Goal: Task Accomplishment & Management: Use online tool/utility

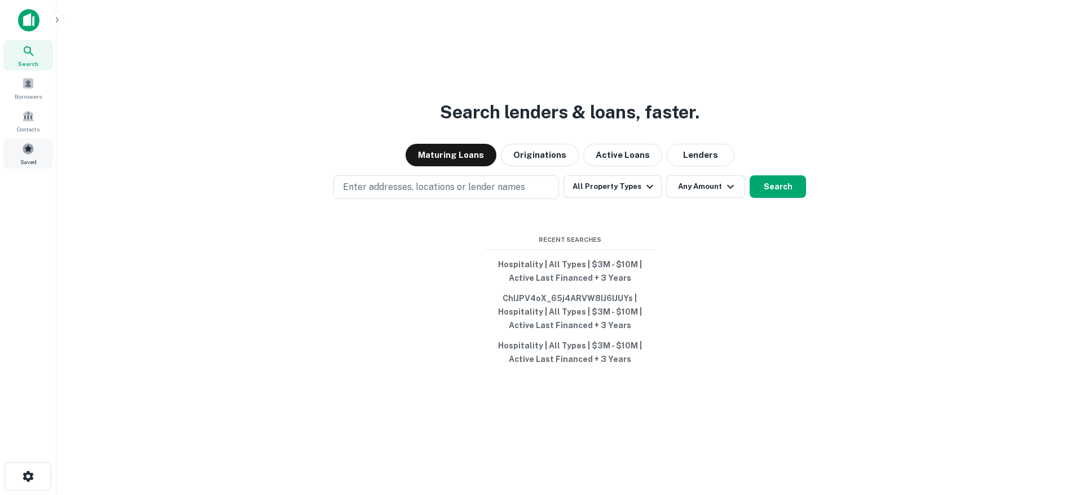
click at [30, 150] on span at bounding box center [28, 149] width 12 height 12
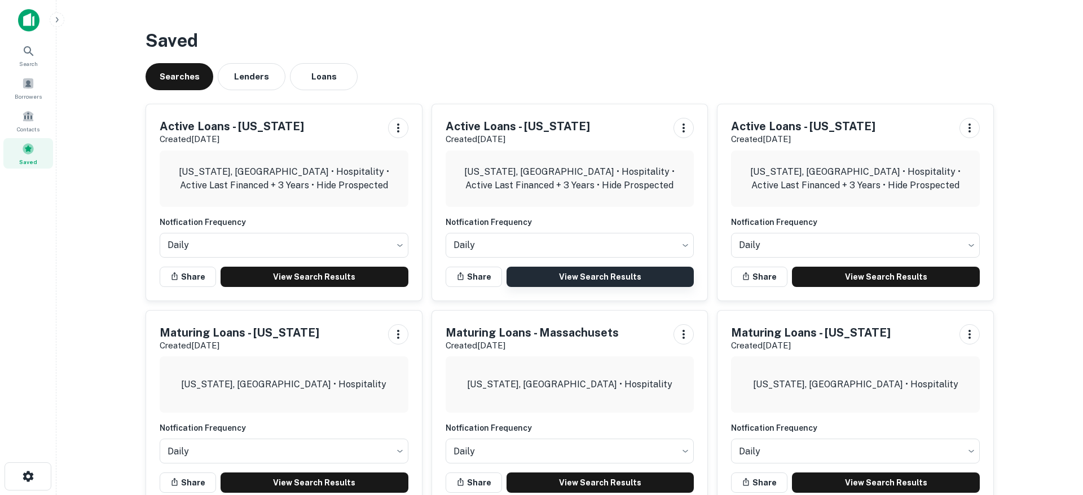
click at [613, 274] on link "View Search Results" at bounding box center [601, 277] width 188 height 20
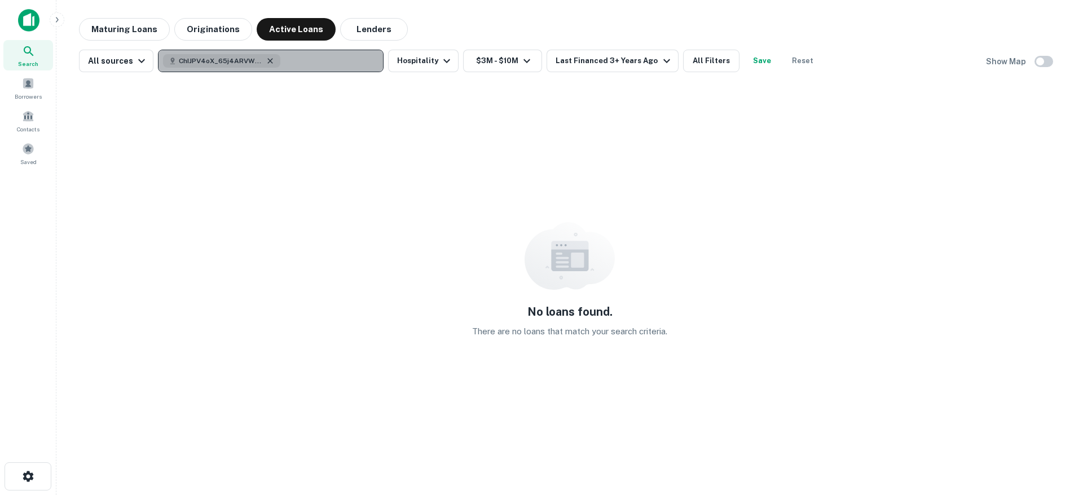
click at [267, 63] on icon "button" at bounding box center [270, 60] width 9 height 9
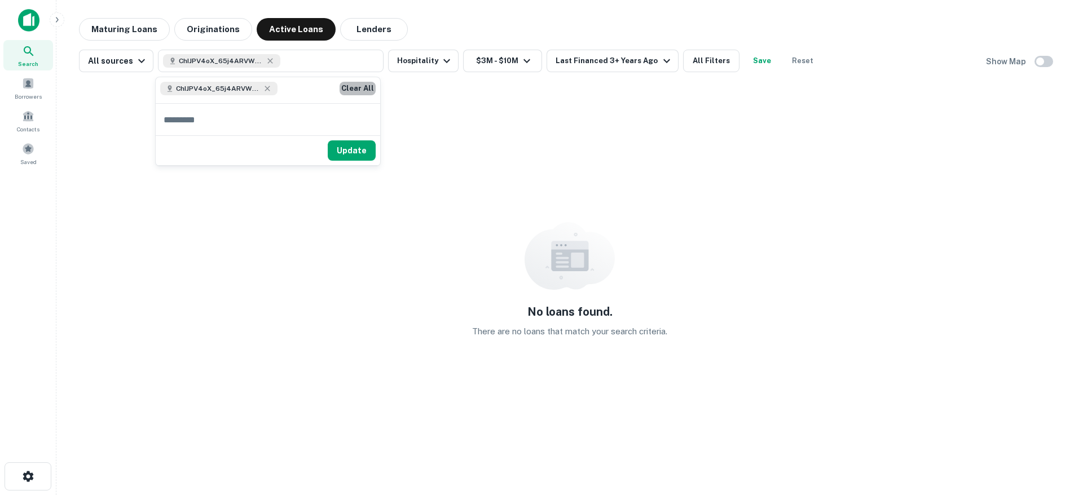
click at [345, 87] on button "Clear All" at bounding box center [358, 89] width 36 height 14
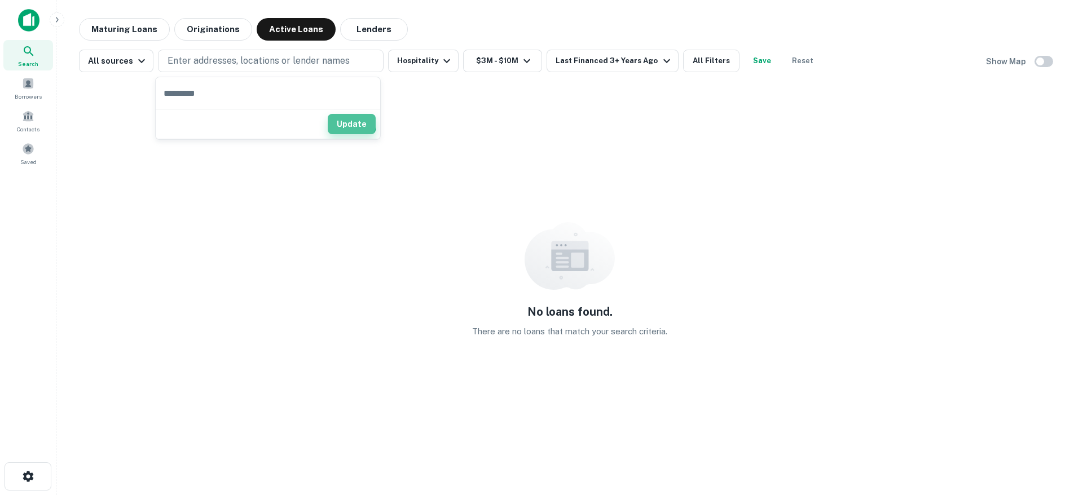
click at [334, 120] on button "Update" at bounding box center [352, 124] width 48 height 20
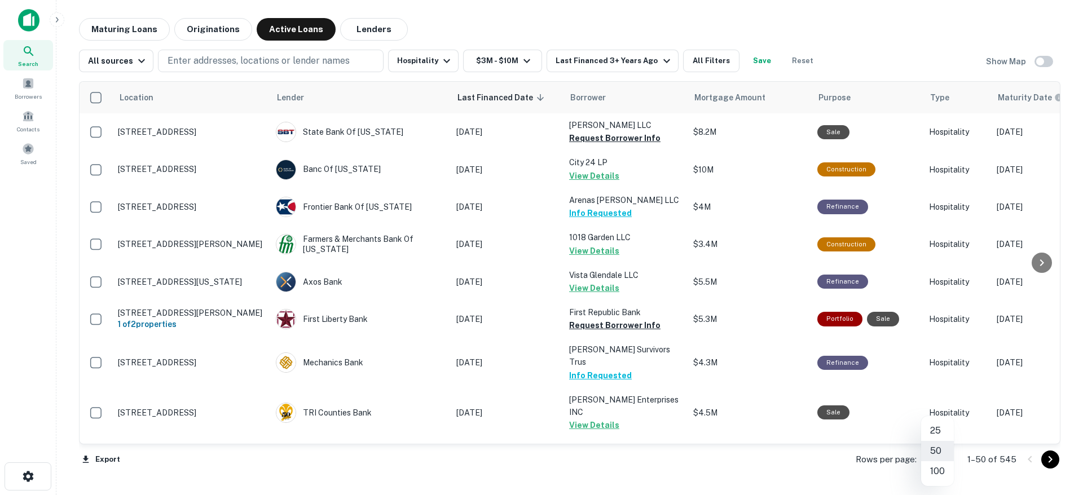
click at [949, 461] on body "Search Borrowers Contacts Saved Maturing Loans Originations Active Loans Lender…" at bounding box center [541, 247] width 1083 height 495
click at [940, 469] on li "100" at bounding box center [938, 472] width 33 height 20
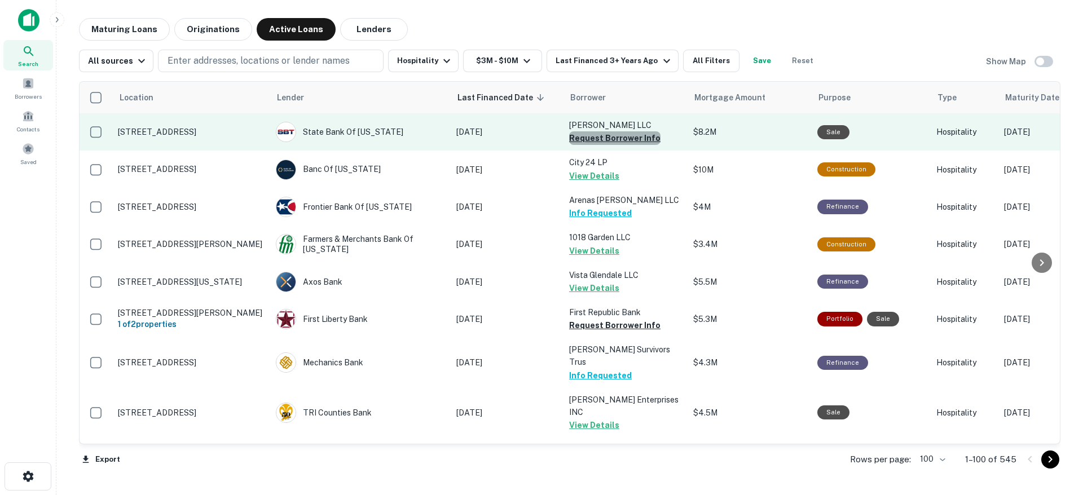
click at [622, 140] on button "Request Borrower Info" at bounding box center [614, 138] width 91 height 14
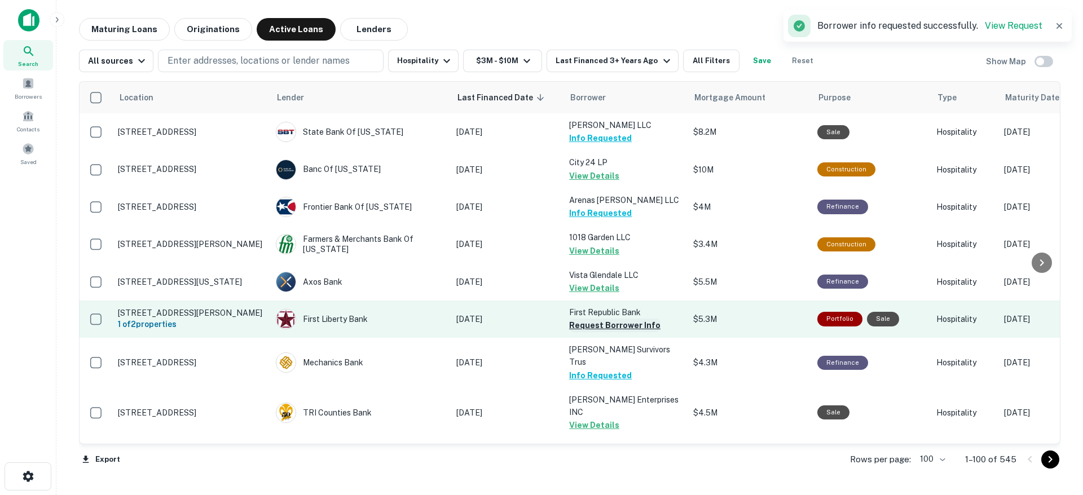
click at [630, 327] on button "Request Borrower Info" at bounding box center [614, 326] width 91 height 14
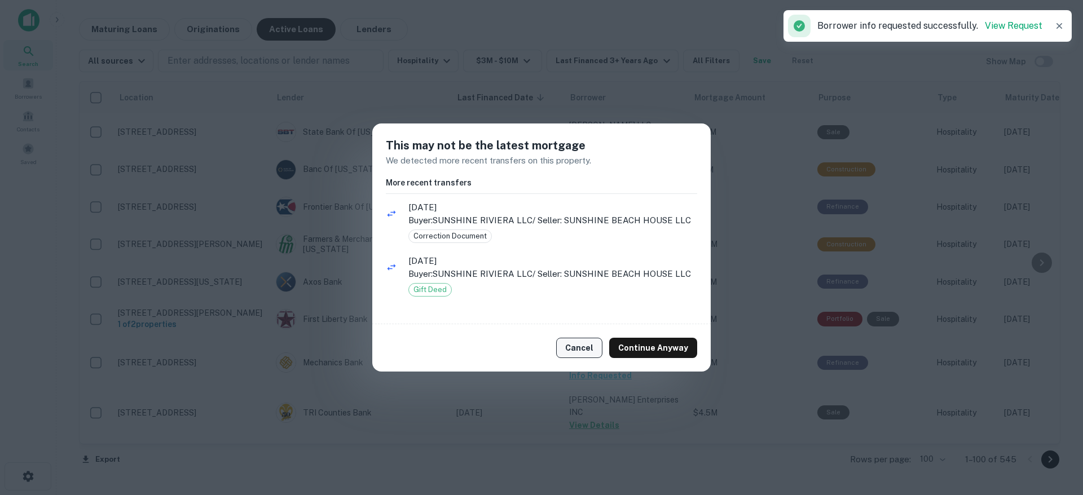
click at [594, 349] on button "Cancel" at bounding box center [579, 348] width 46 height 20
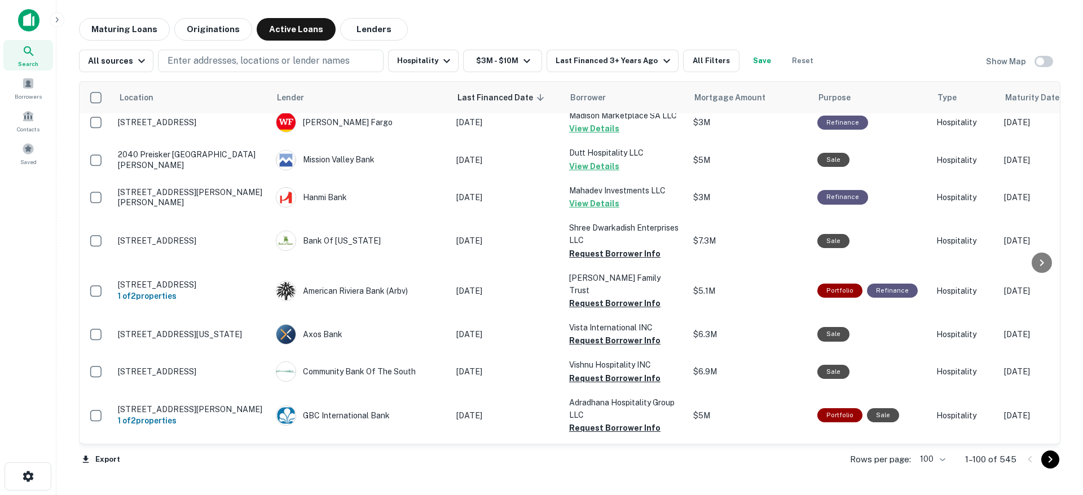
scroll to position [2947, 0]
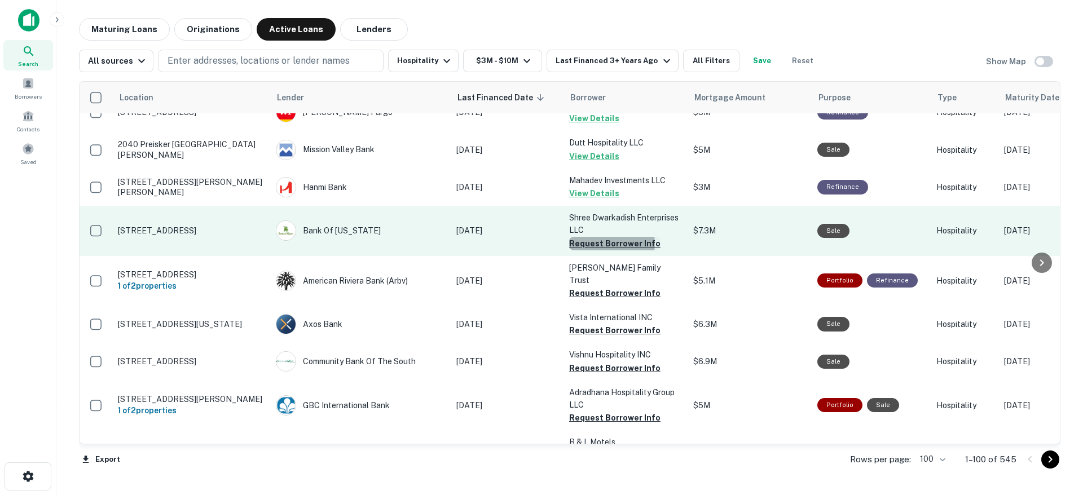
click at [609, 237] on button "Request Borrower Info" at bounding box center [614, 244] width 91 height 14
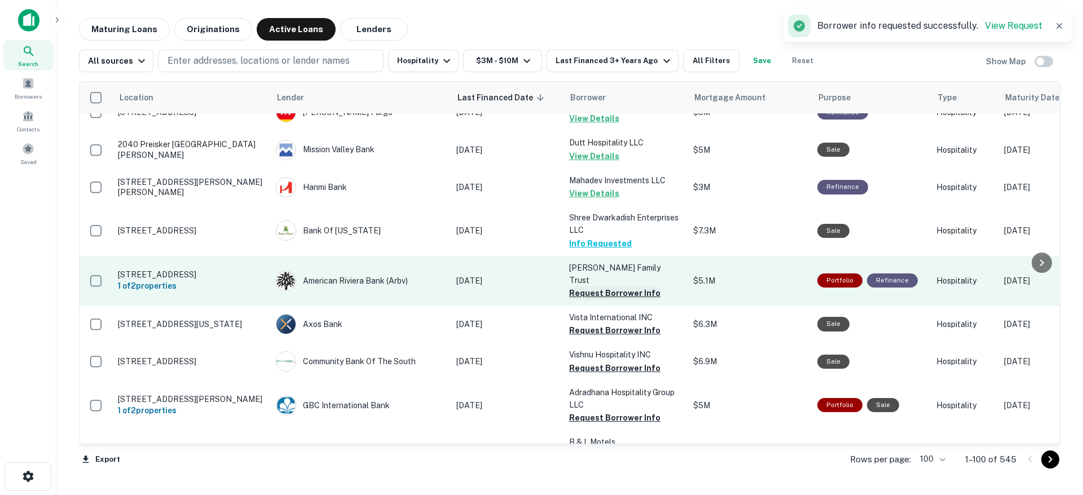
click at [600, 287] on button "Request Borrower Info" at bounding box center [614, 294] width 91 height 14
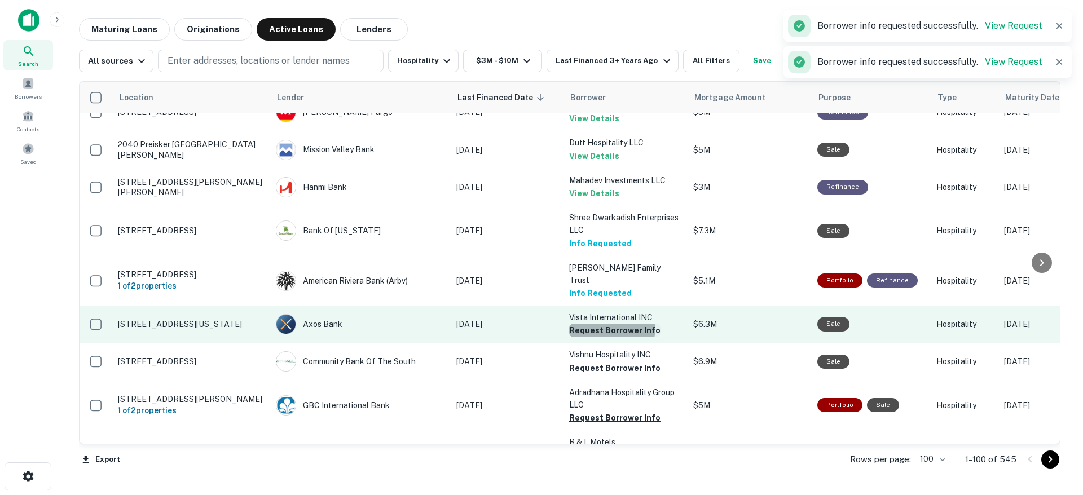
click at [607, 324] on button "Request Borrower Info" at bounding box center [614, 331] width 91 height 14
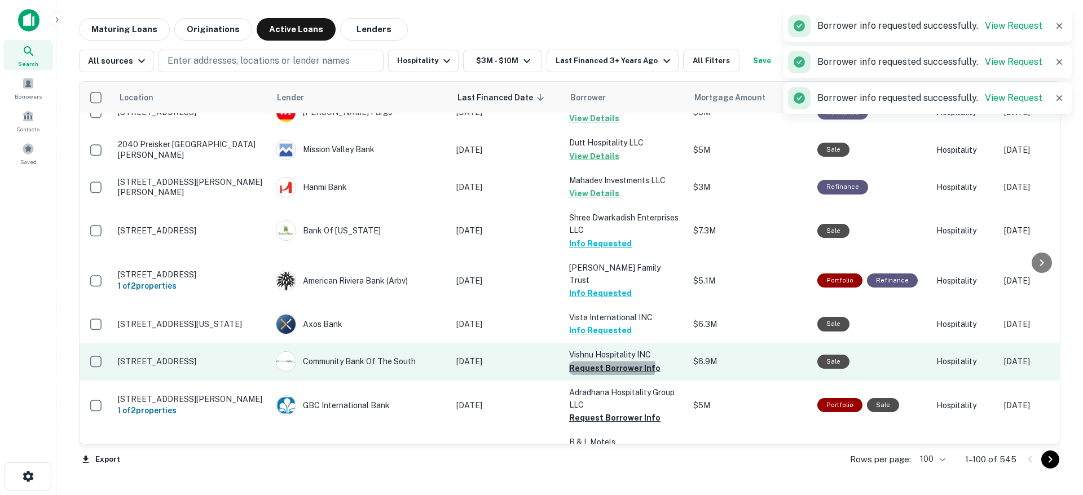
click at [611, 362] on button "Request Borrower Info" at bounding box center [614, 369] width 91 height 14
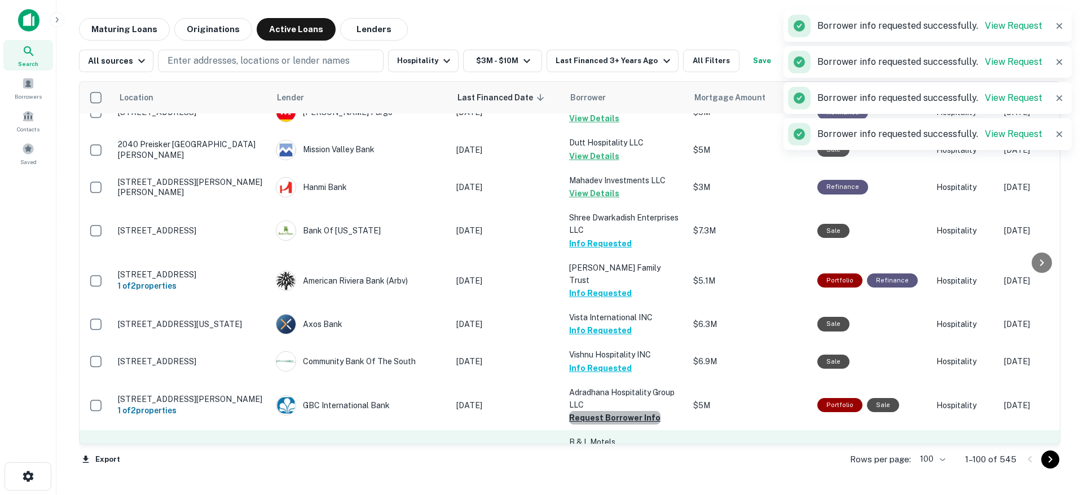
drag, startPoint x: 617, startPoint y: 325, endPoint x: 606, endPoint y: 351, distance: 28.3
click at [617, 411] on button "Request Borrower Info" at bounding box center [614, 418] width 91 height 14
click at [602, 461] on button "Request Borrower Info" at bounding box center [614, 468] width 91 height 14
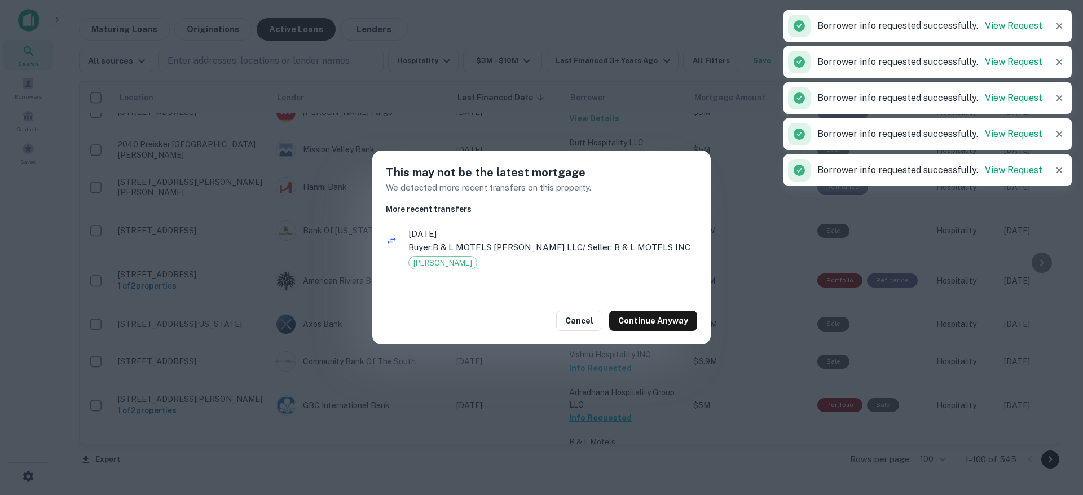
click at [594, 329] on button "Cancel" at bounding box center [579, 321] width 46 height 20
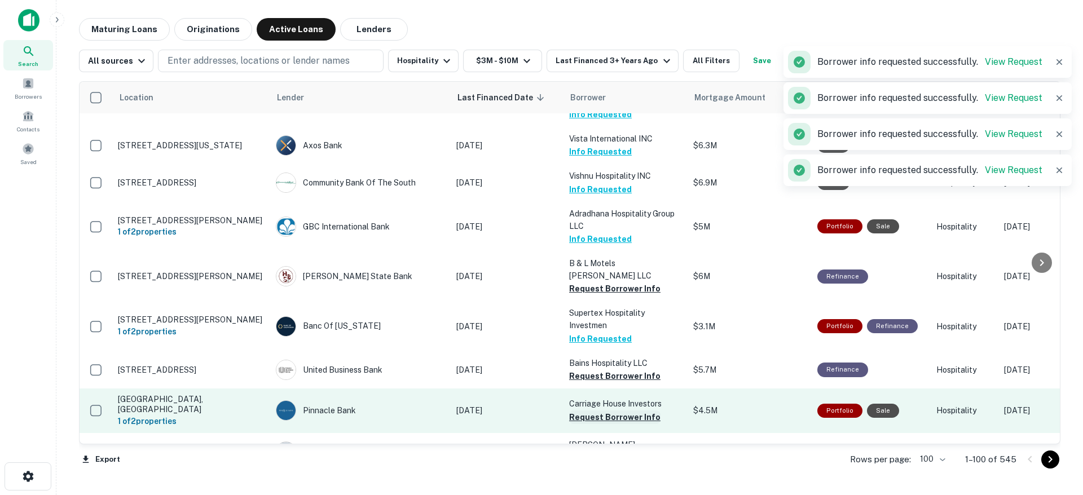
scroll to position [3250, 0]
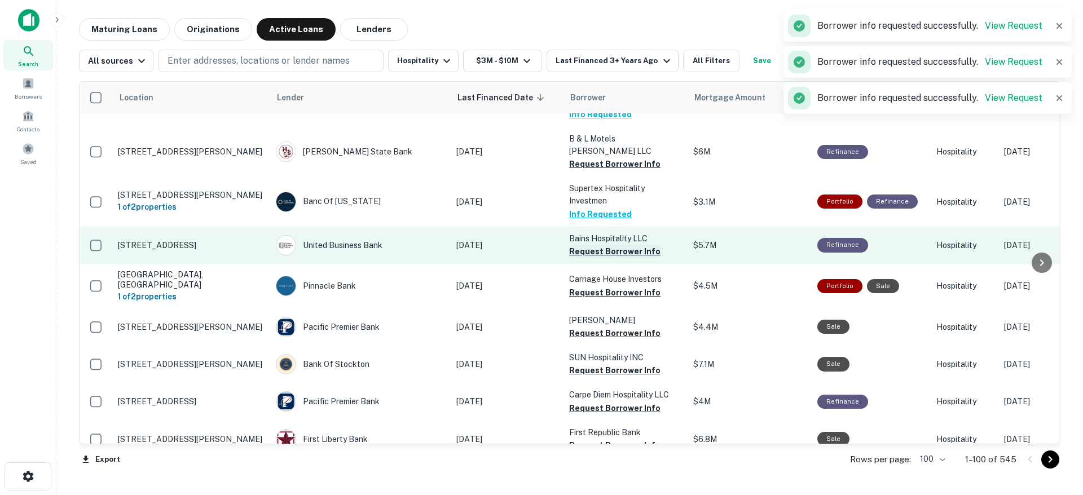
click at [593, 245] on button "Request Borrower Info" at bounding box center [614, 252] width 91 height 14
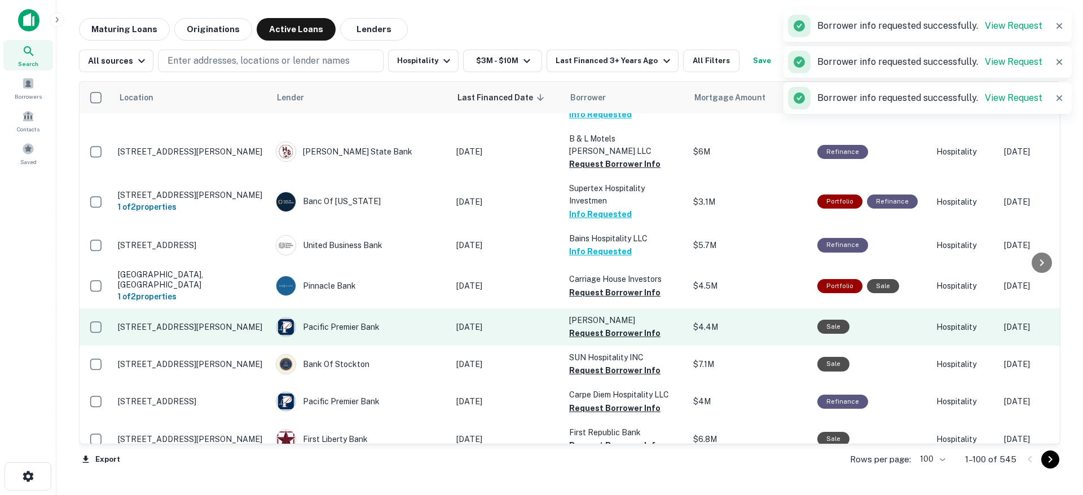
click at [602, 286] on button "Request Borrower Info" at bounding box center [614, 293] width 91 height 14
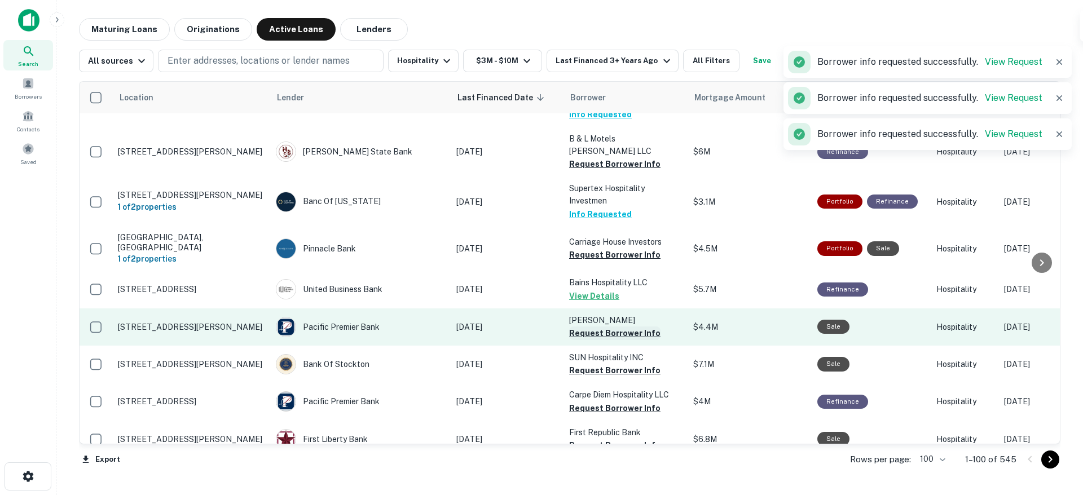
click at [593, 327] on button "Request Borrower Info" at bounding box center [614, 334] width 91 height 14
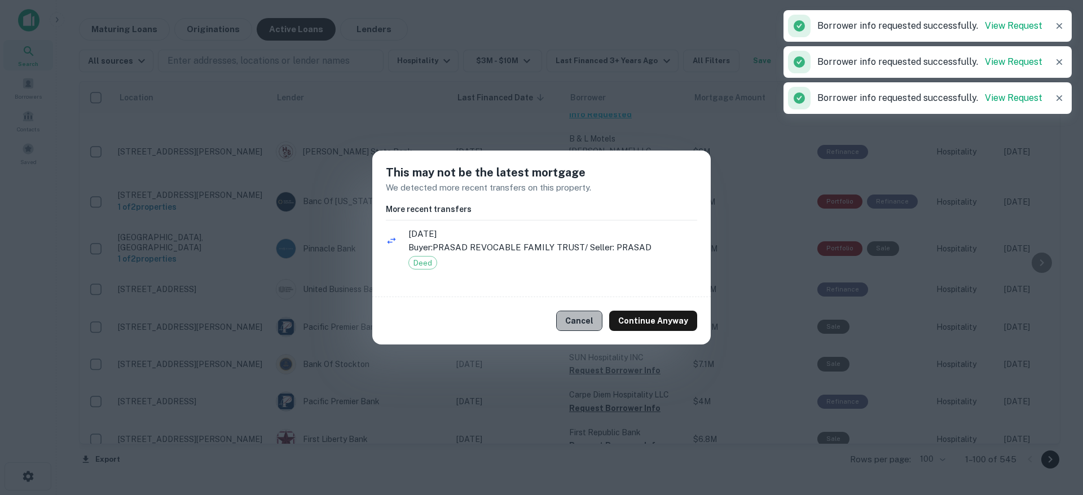
click at [586, 318] on button "Cancel" at bounding box center [579, 321] width 46 height 20
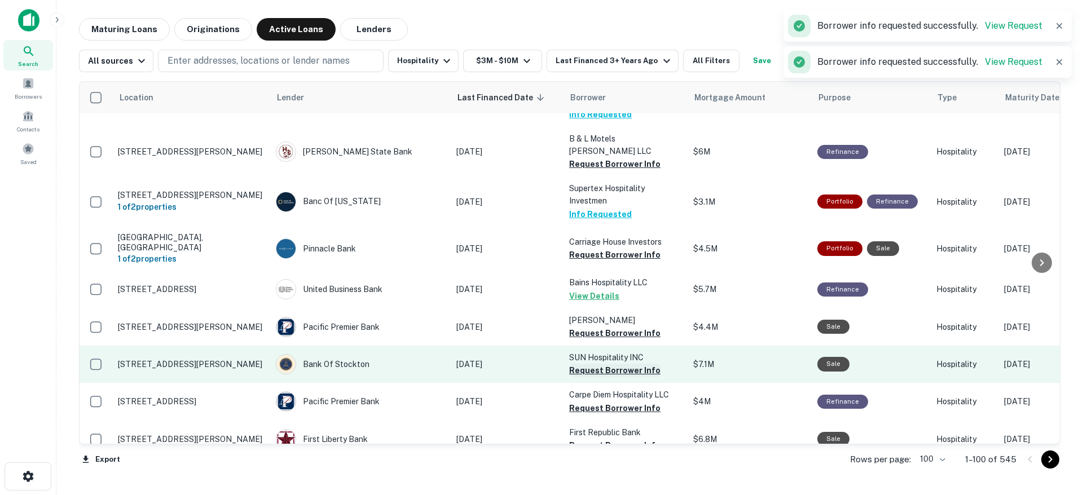
click at [590, 364] on button "Request Borrower Info" at bounding box center [614, 371] width 91 height 14
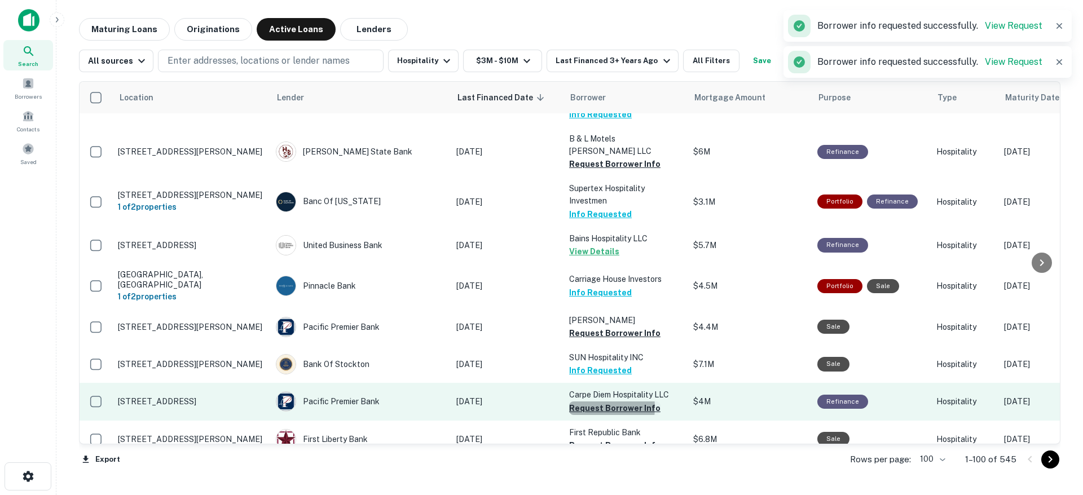
click at [580, 402] on button "Request Borrower Info" at bounding box center [614, 409] width 91 height 14
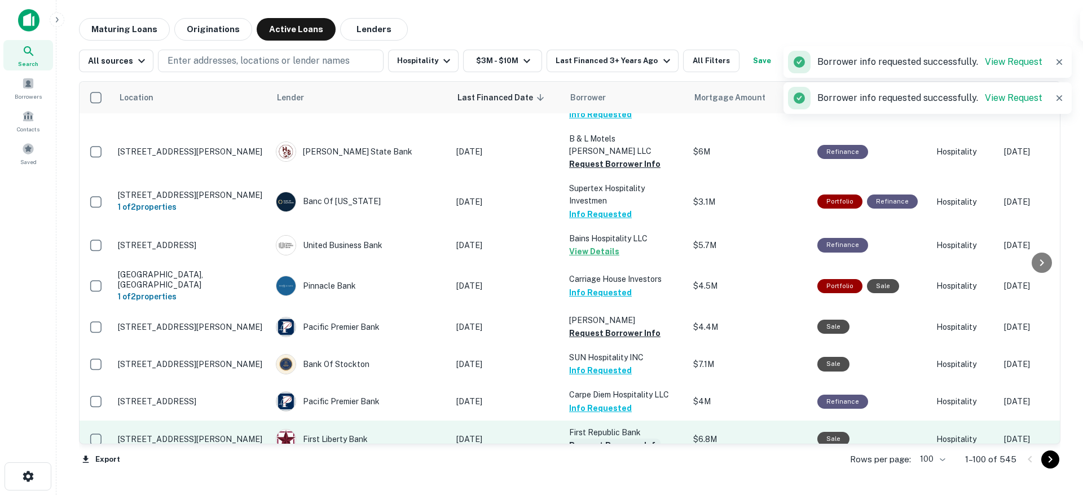
click at [586, 439] on button "Request Borrower Info" at bounding box center [614, 446] width 91 height 14
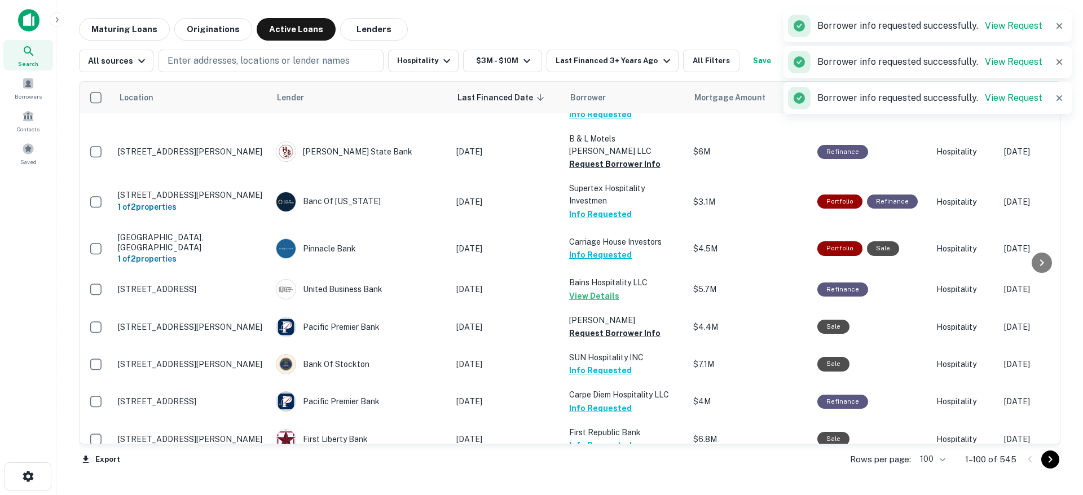
click at [589, 476] on button "Request Borrower Info" at bounding box center [614, 483] width 91 height 14
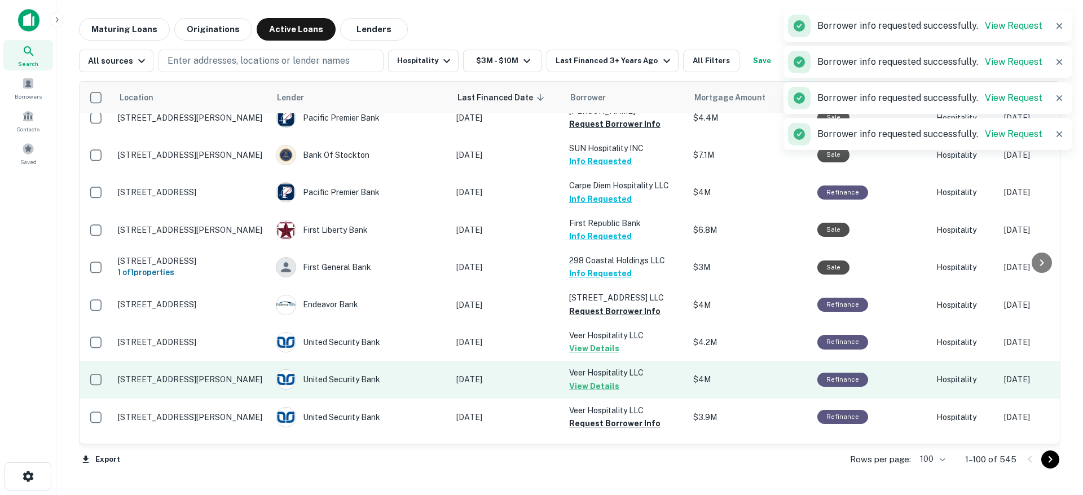
scroll to position [3474, 0]
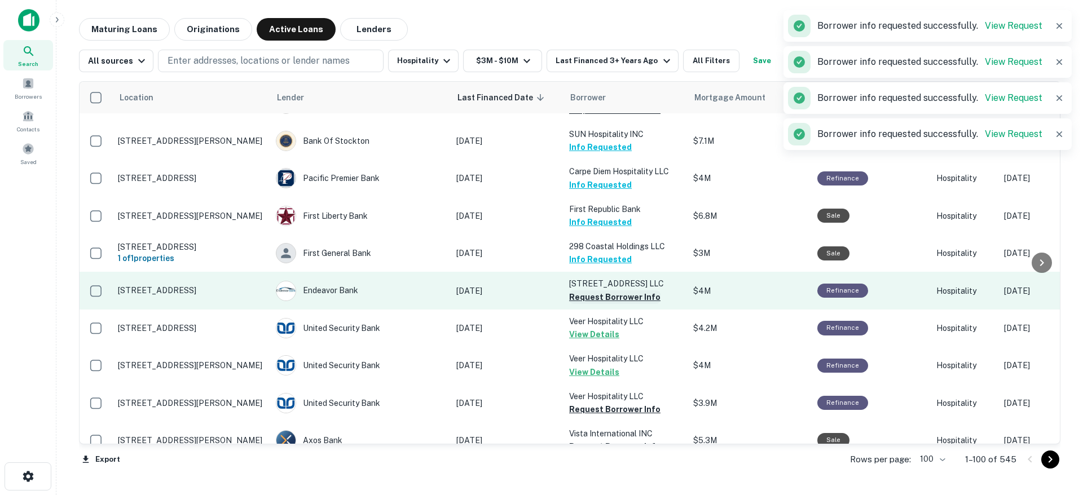
click at [604, 291] on button "Request Borrower Info" at bounding box center [614, 298] width 91 height 14
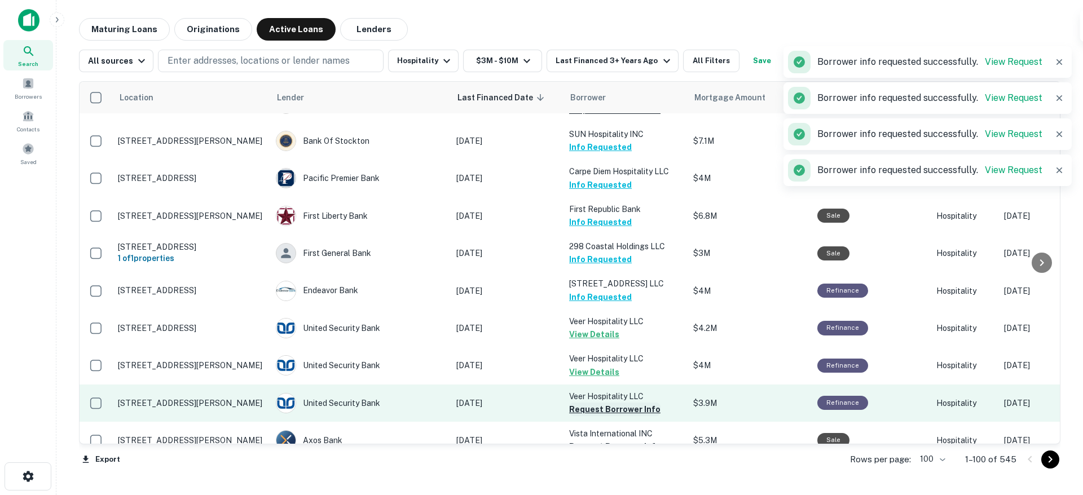
click at [596, 403] on button "Request Borrower Info" at bounding box center [614, 410] width 91 height 14
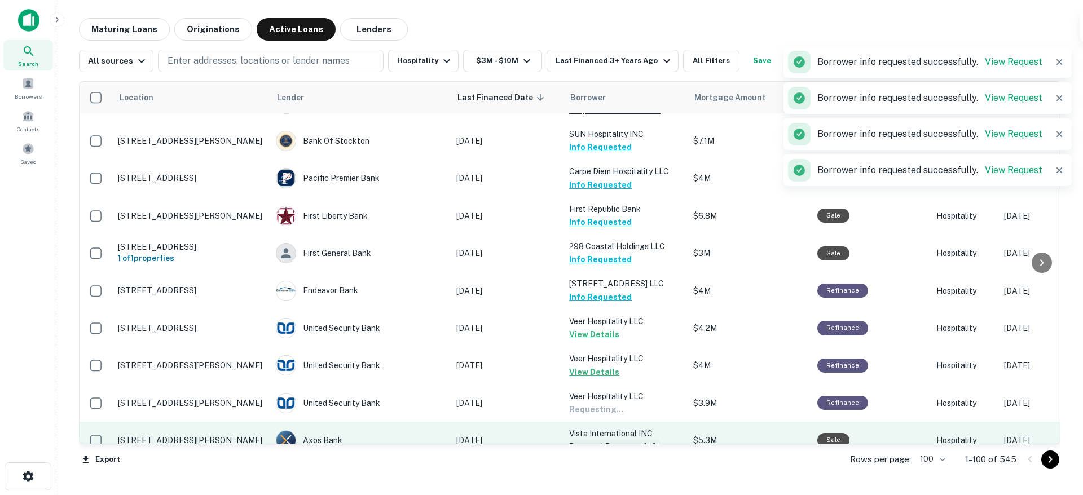
click at [596, 440] on button "Request Borrower Info" at bounding box center [614, 447] width 91 height 14
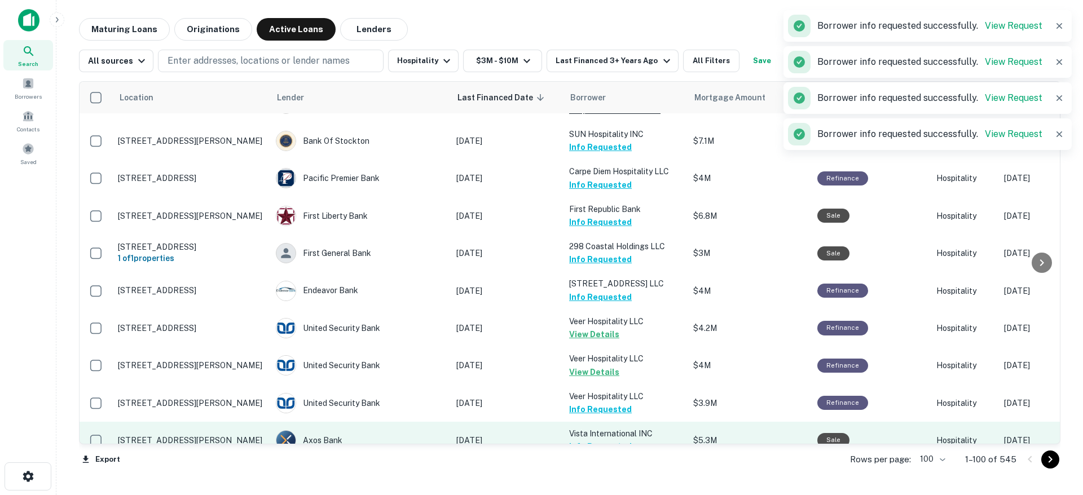
click at [595, 478] on button "Request Borrower Info" at bounding box center [614, 485] width 91 height 14
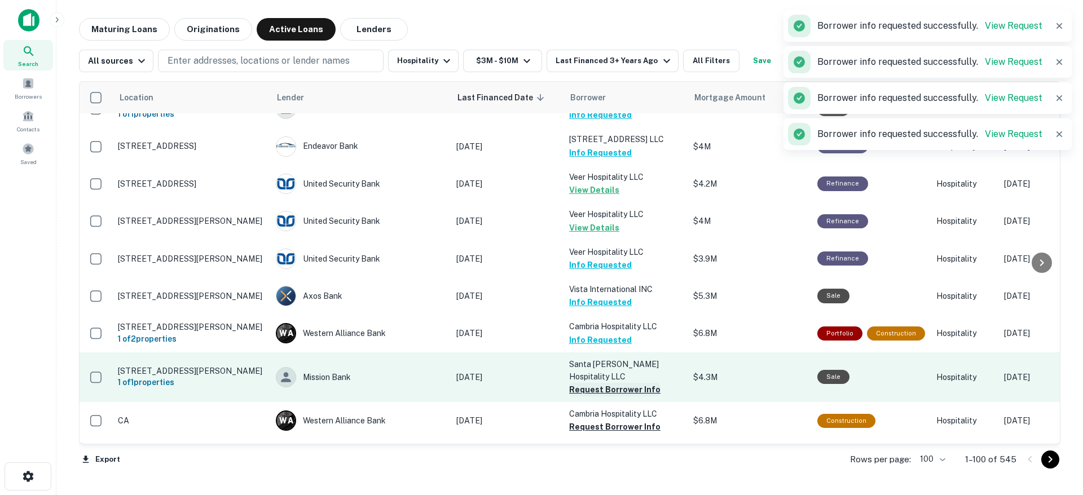
scroll to position [3629, 0]
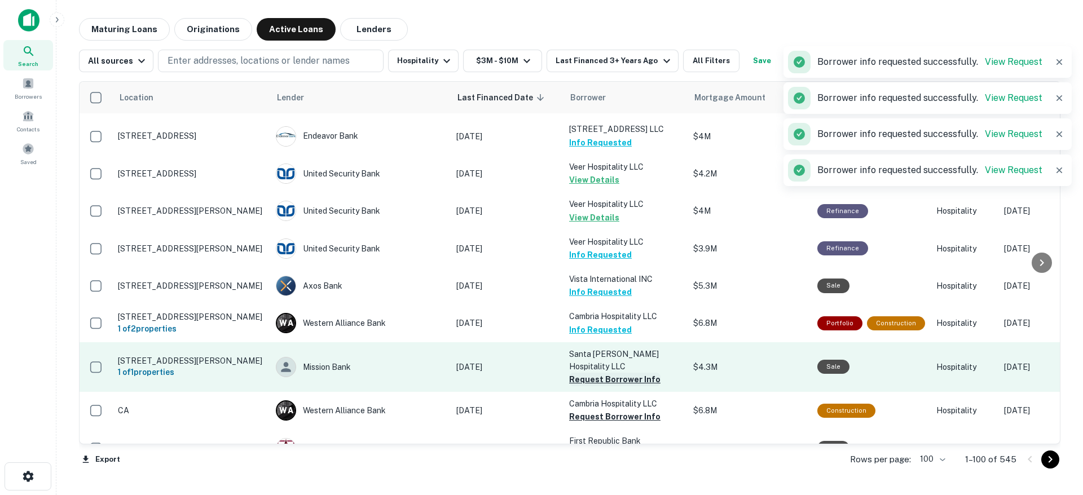
click at [588, 373] on button "Request Borrower Info" at bounding box center [614, 380] width 91 height 14
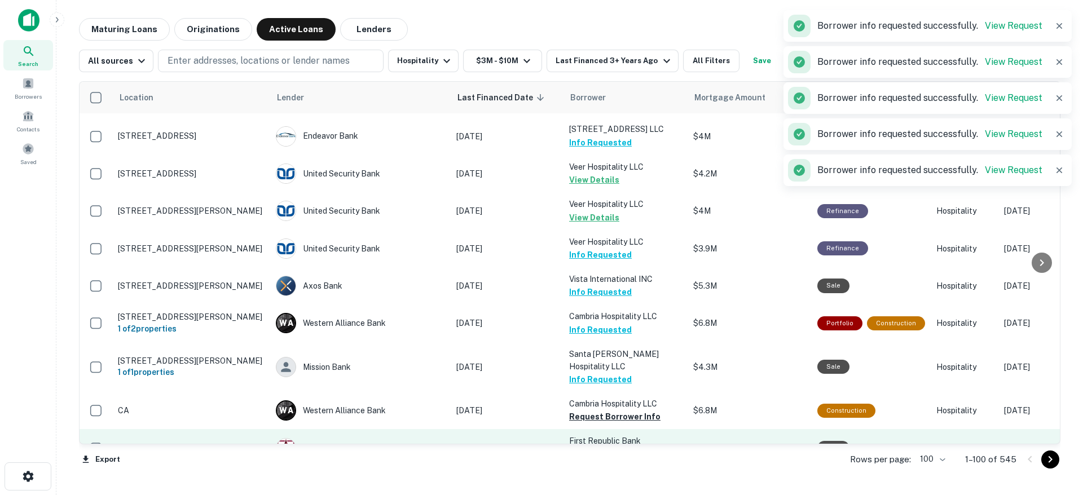
click at [592, 410] on button "Request Borrower Info" at bounding box center [614, 417] width 91 height 14
click at [598, 448] on button "Request Borrower Info" at bounding box center [614, 455] width 91 height 14
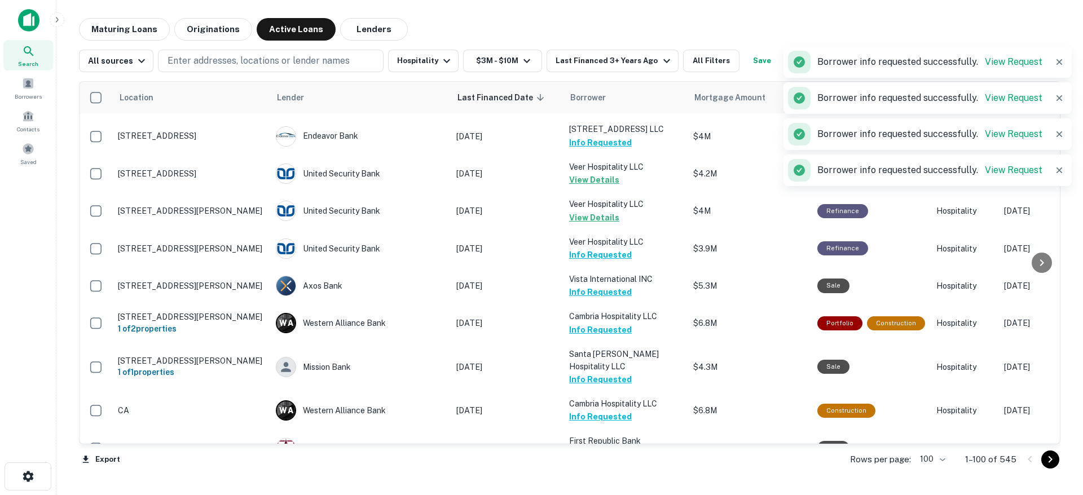
click at [599, 495] on button "Request Borrower Info" at bounding box center [614, 505] width 91 height 14
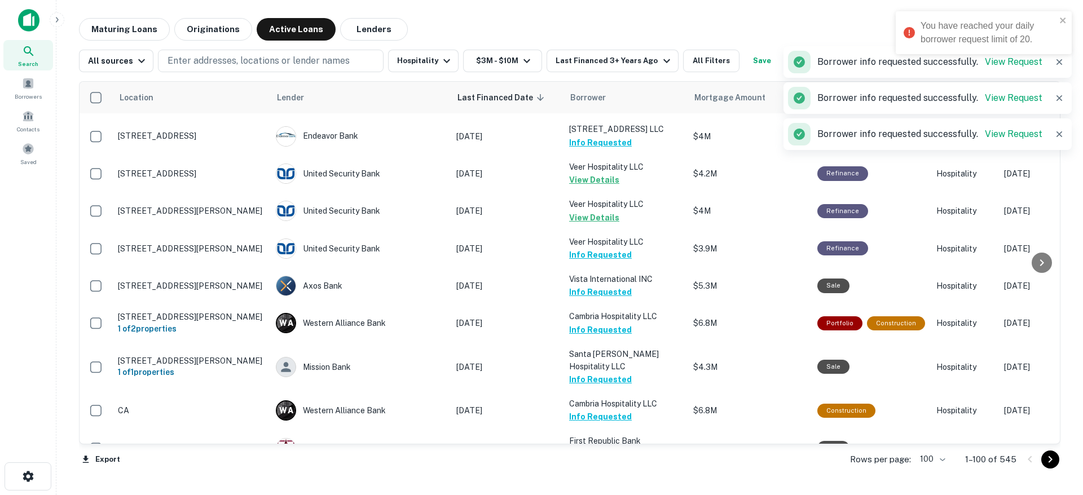
click at [608, 495] on button "Request Borrower Info" at bounding box center [614, 505] width 91 height 14
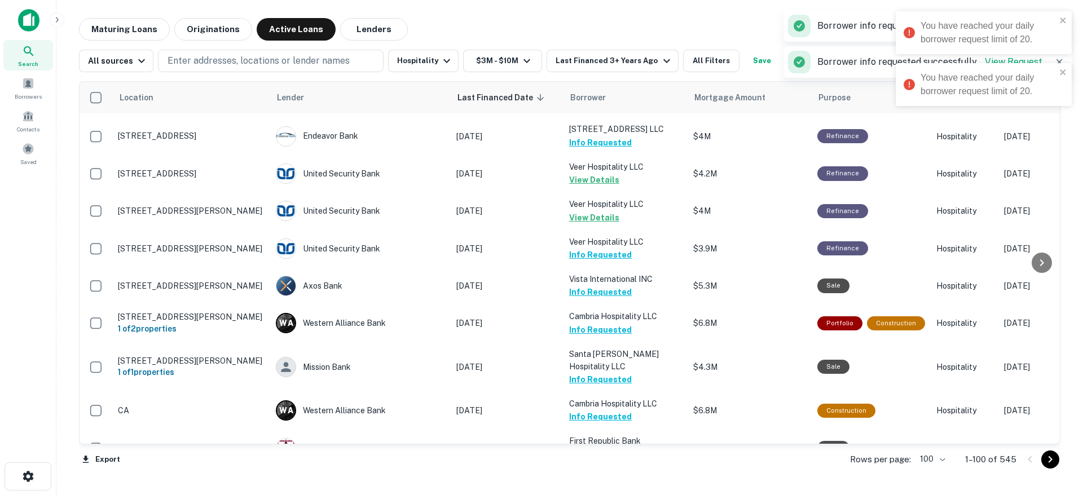
click at [28, 114] on span at bounding box center [28, 116] width 12 height 12
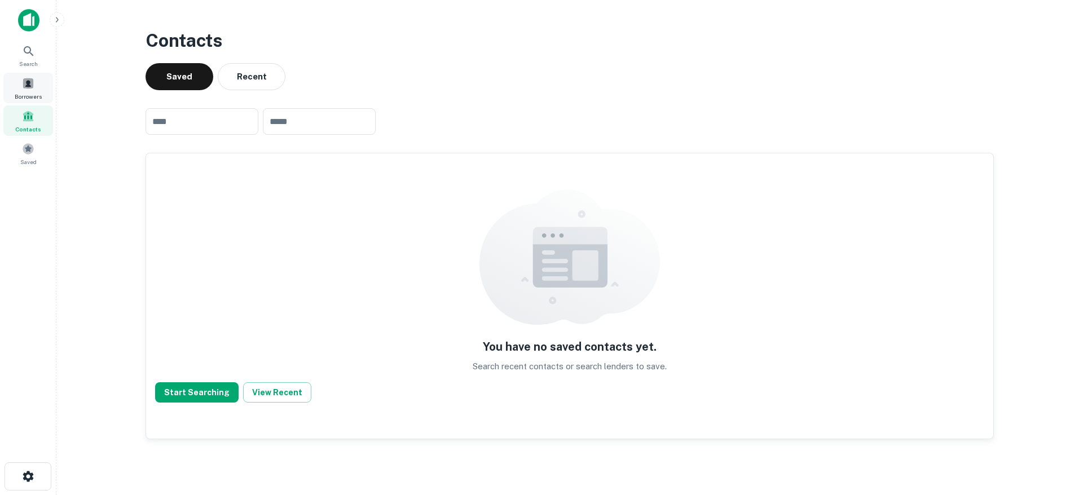
click at [29, 87] on span at bounding box center [28, 83] width 12 height 12
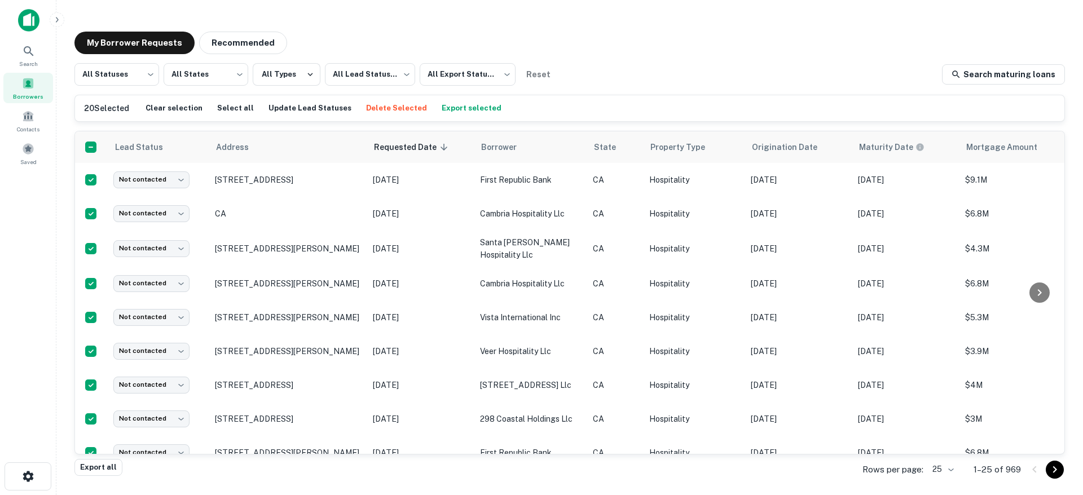
click at [439, 110] on button "Export selected" at bounding box center [471, 108] width 65 height 17
